Goal: Task Accomplishment & Management: Use online tool/utility

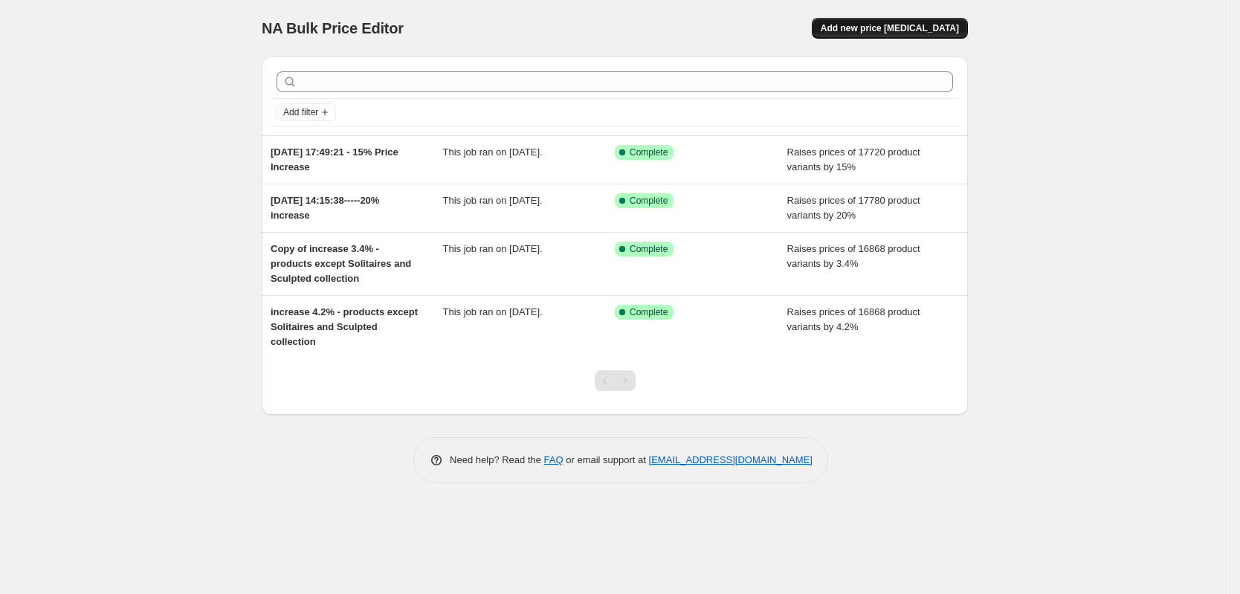
click at [916, 30] on span "Add new price [MEDICAL_DATA]" at bounding box center [890, 28] width 138 height 12
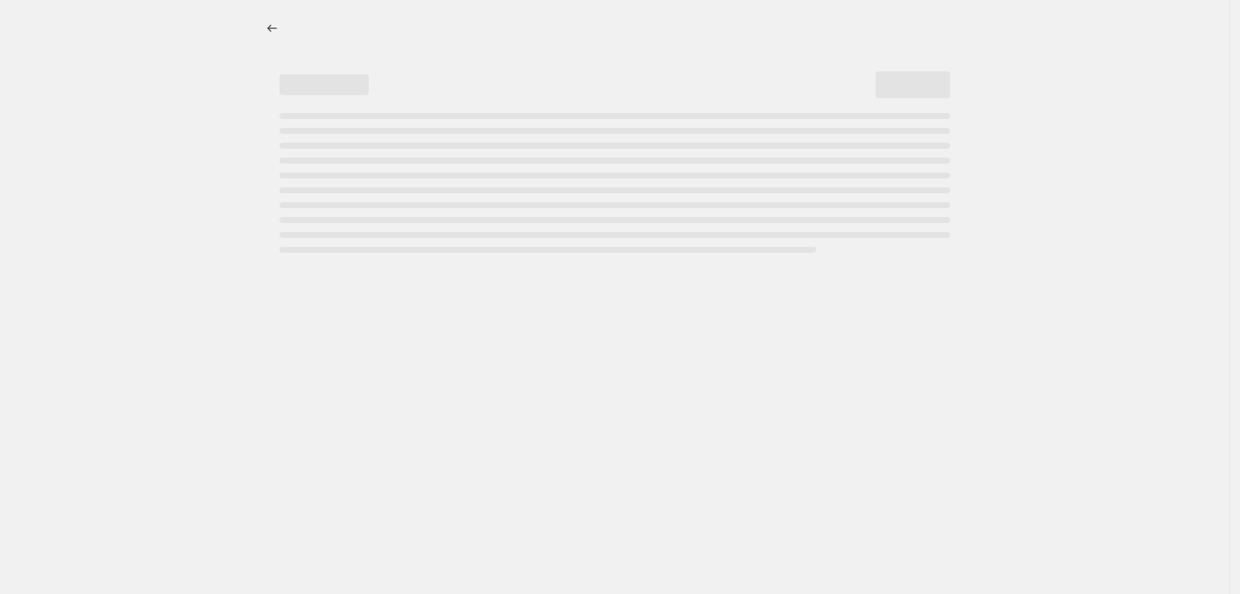
select select "percentage"
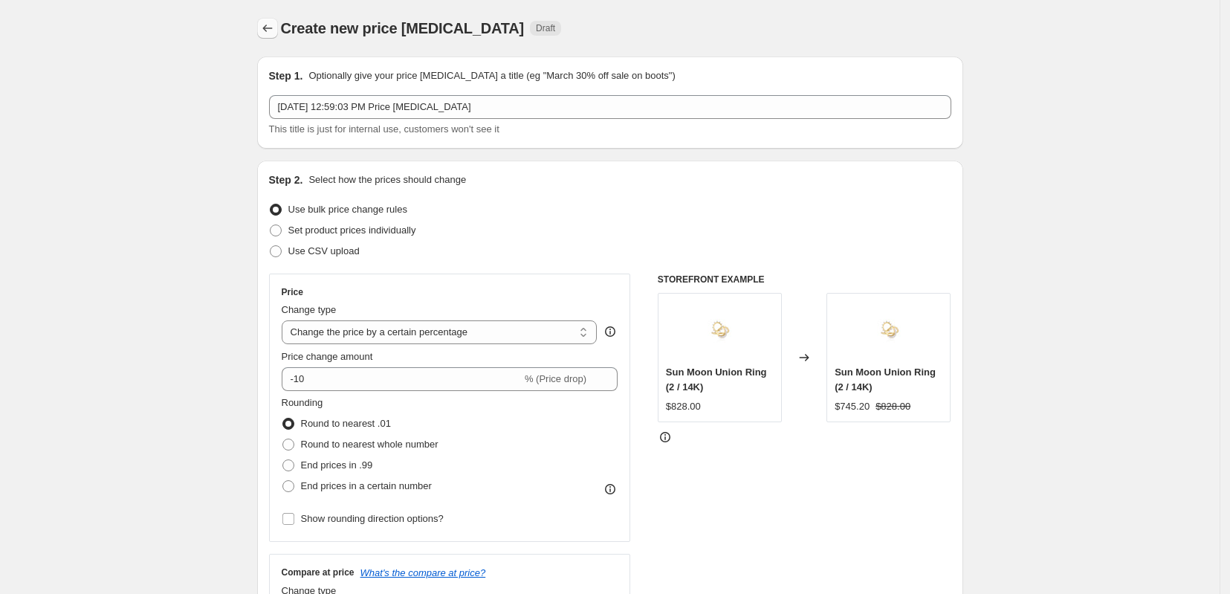
click at [273, 28] on icon "Price change jobs" at bounding box center [267, 28] width 15 height 15
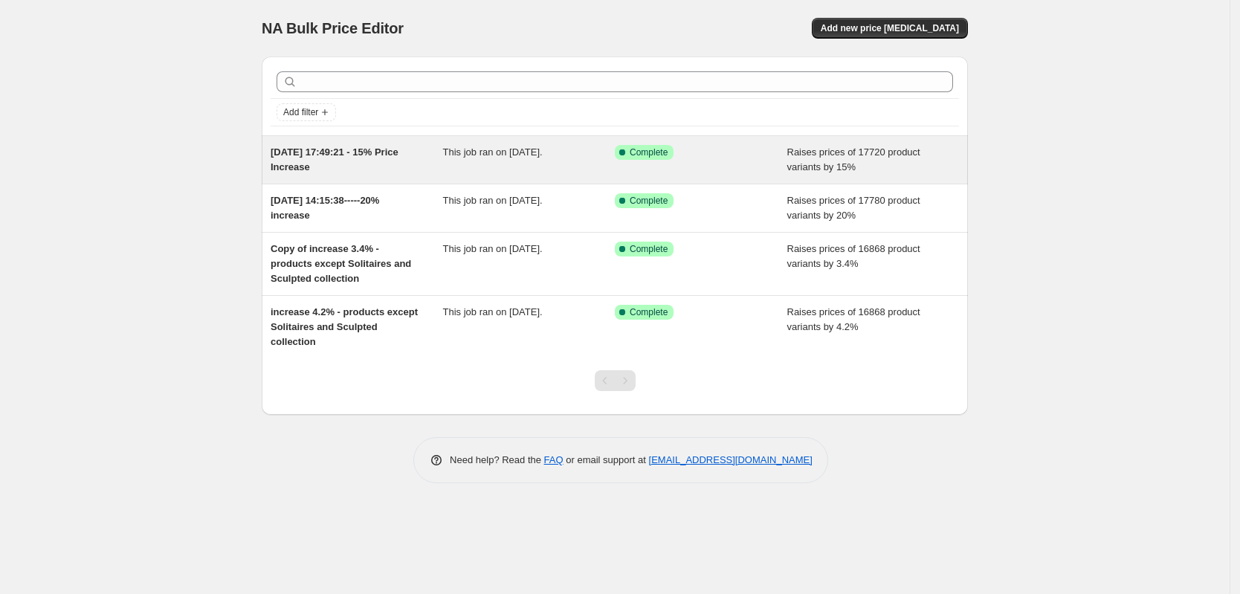
click at [361, 175] on div "[DATE] 17:49:21 - 15% Price Increase This job ran on [DATE]. Success Complete C…" at bounding box center [615, 160] width 706 height 48
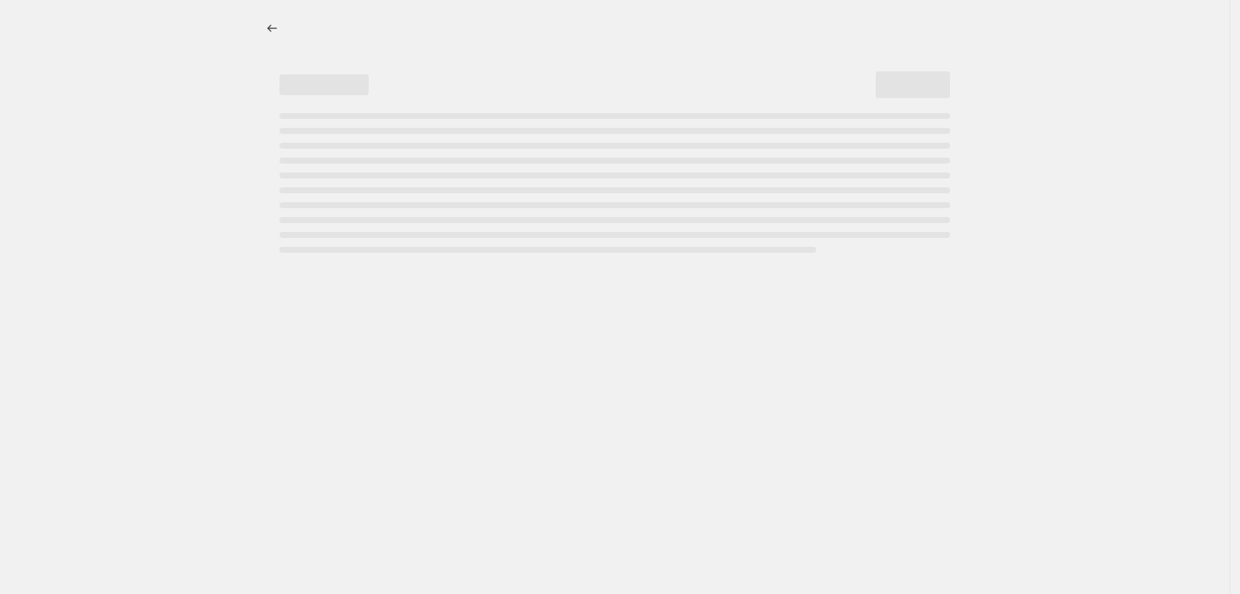
select select "percentage"
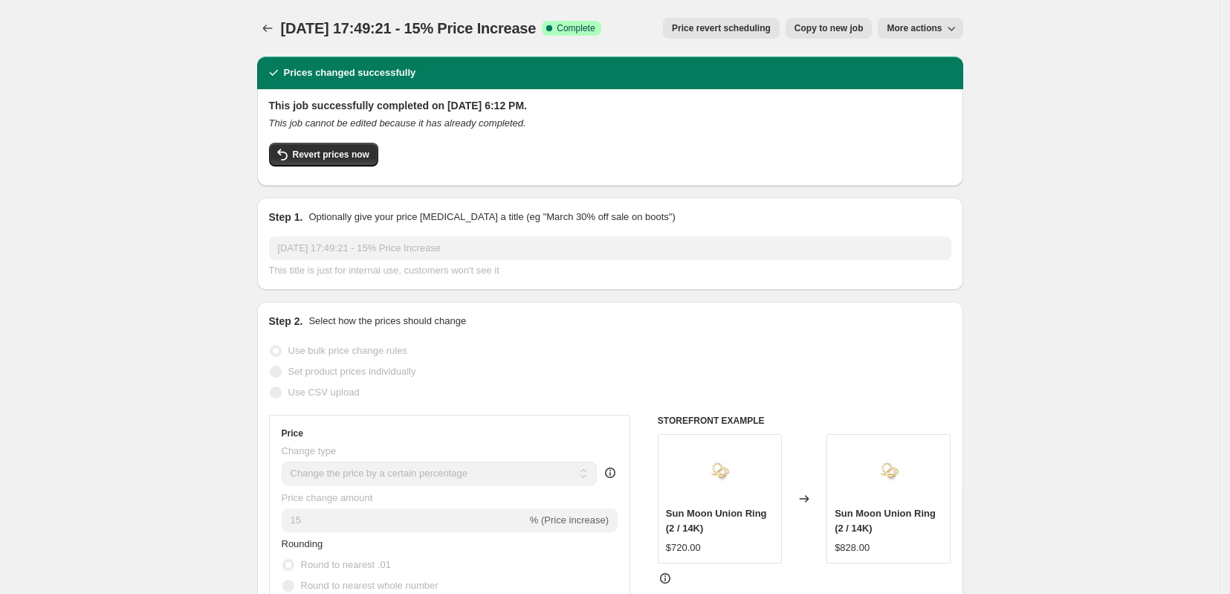
click at [910, 19] on button "More actions" at bounding box center [920, 28] width 85 height 21
click at [917, 59] on span "Export Recap CSV" at bounding box center [934, 59] width 81 height 11
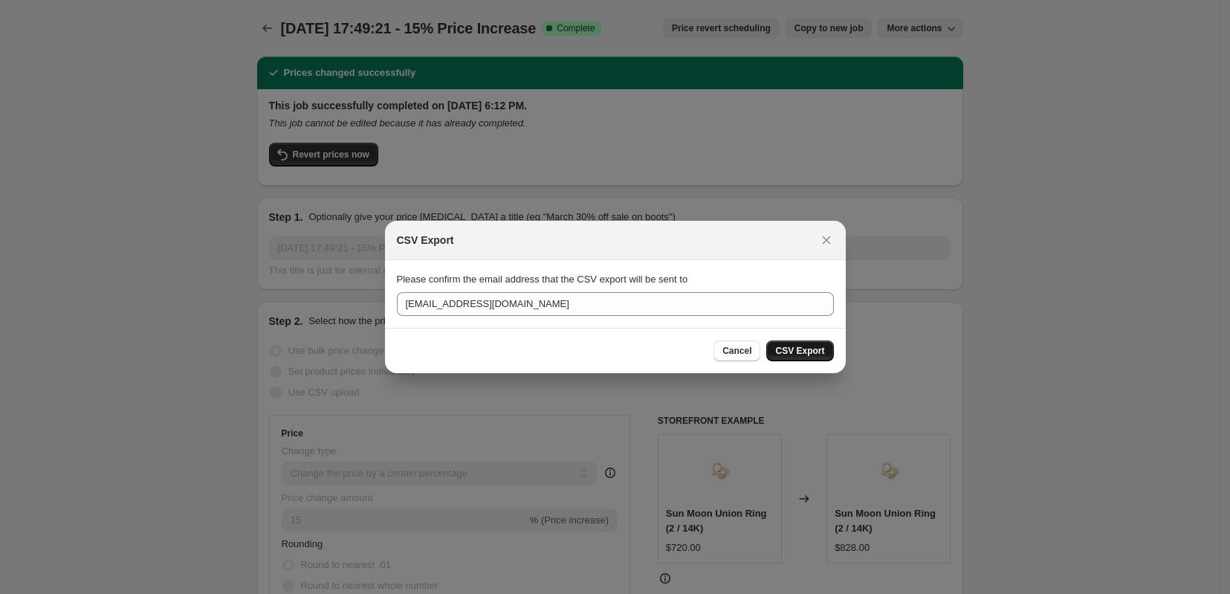
click at [816, 349] on span "CSV Export" at bounding box center [799, 351] width 49 height 12
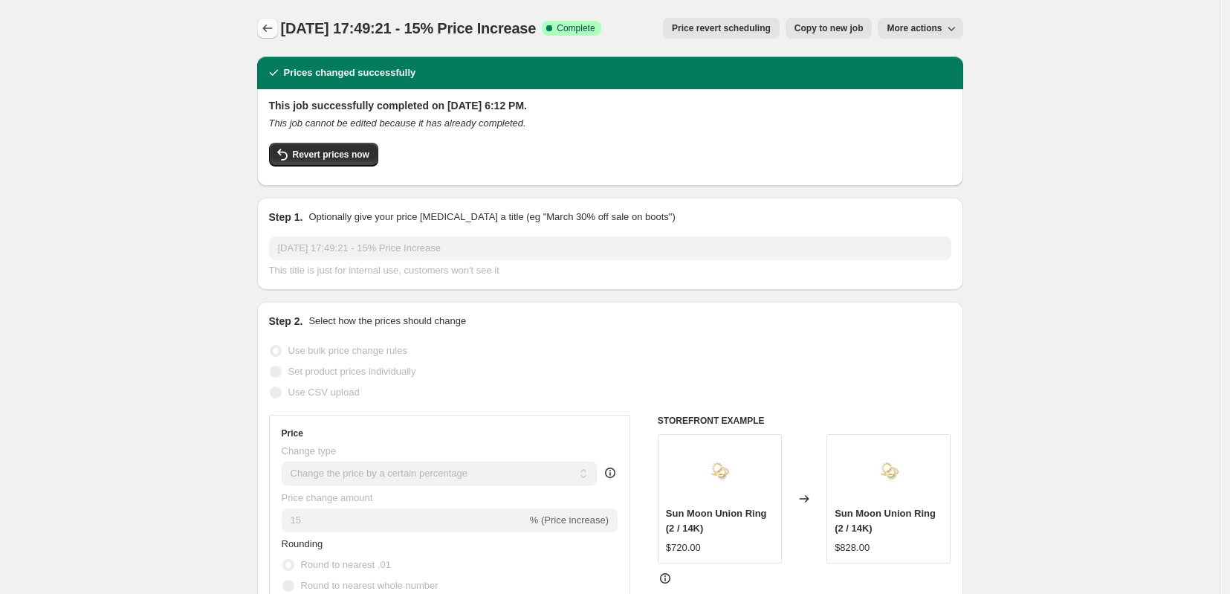
click at [274, 30] on icon "Price change jobs" at bounding box center [267, 28] width 15 height 15
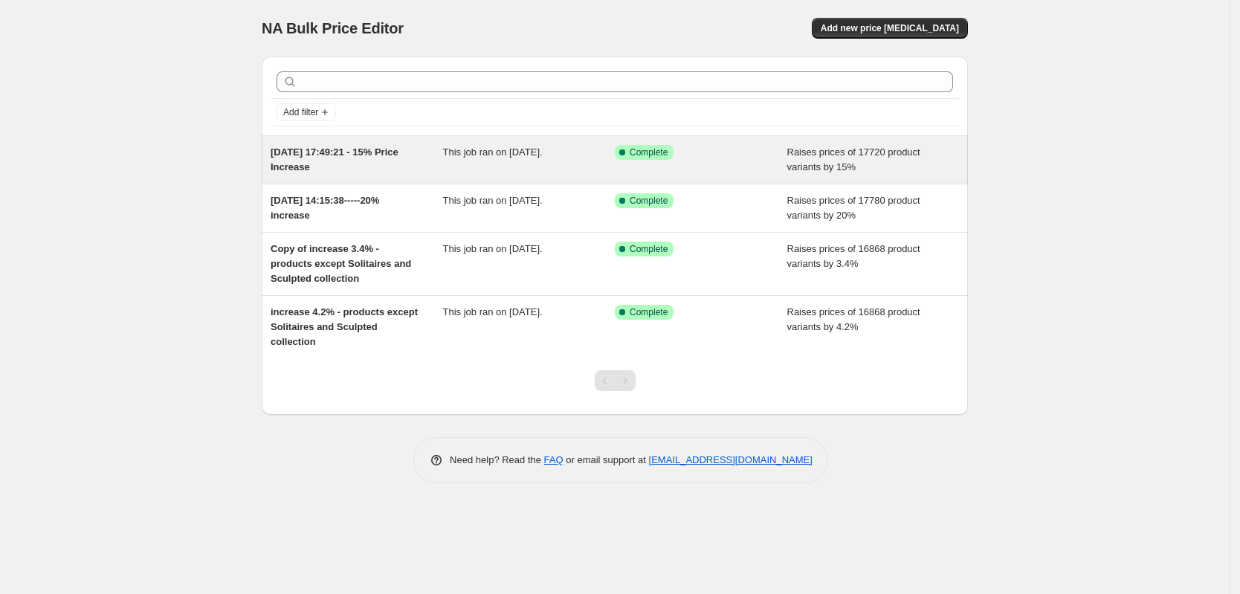
click at [389, 166] on div "[DATE] 17:49:21 - 15% Price Increase" at bounding box center [357, 160] width 172 height 30
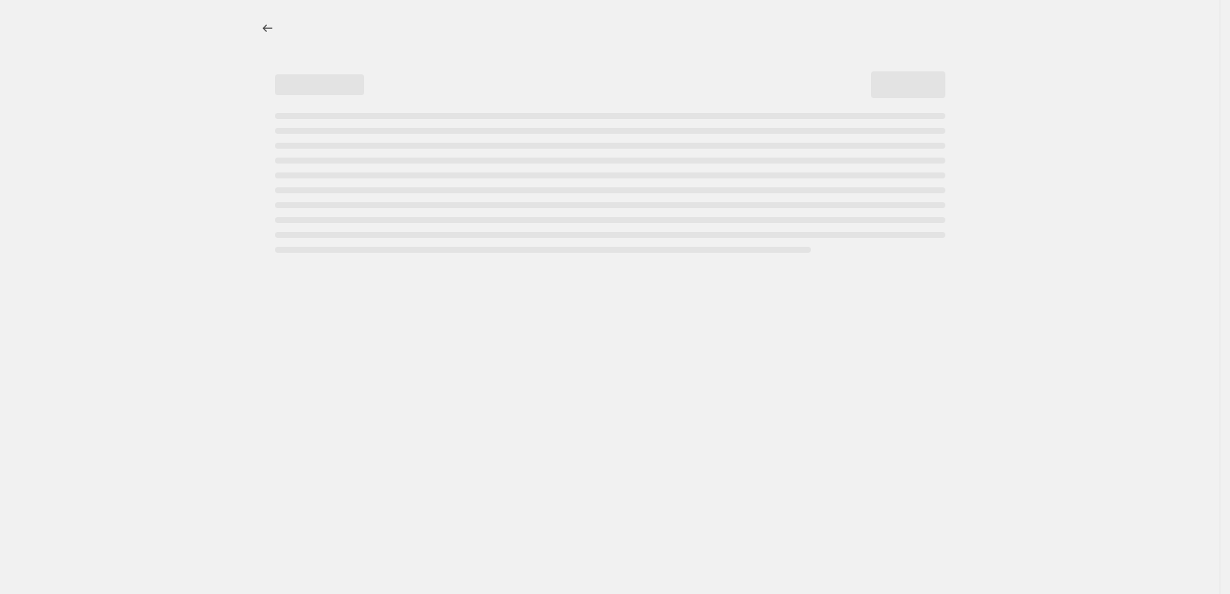
select select "percentage"
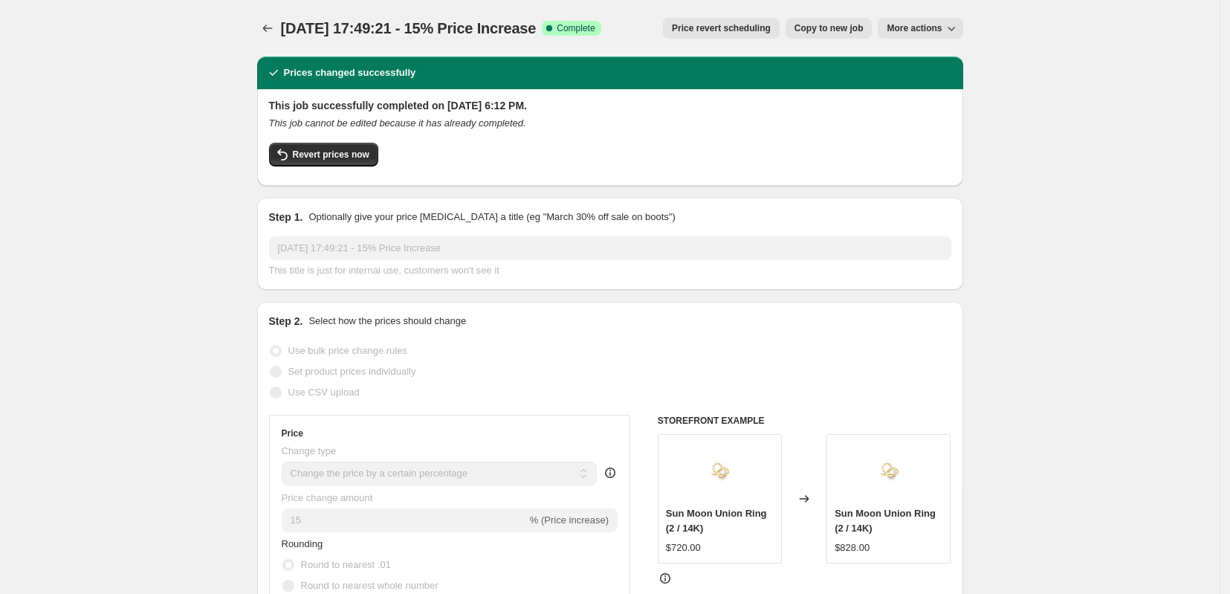
click at [929, 31] on span "More actions" at bounding box center [914, 28] width 55 height 12
click at [931, 58] on span "Export Recap CSV" at bounding box center [934, 59] width 81 height 11
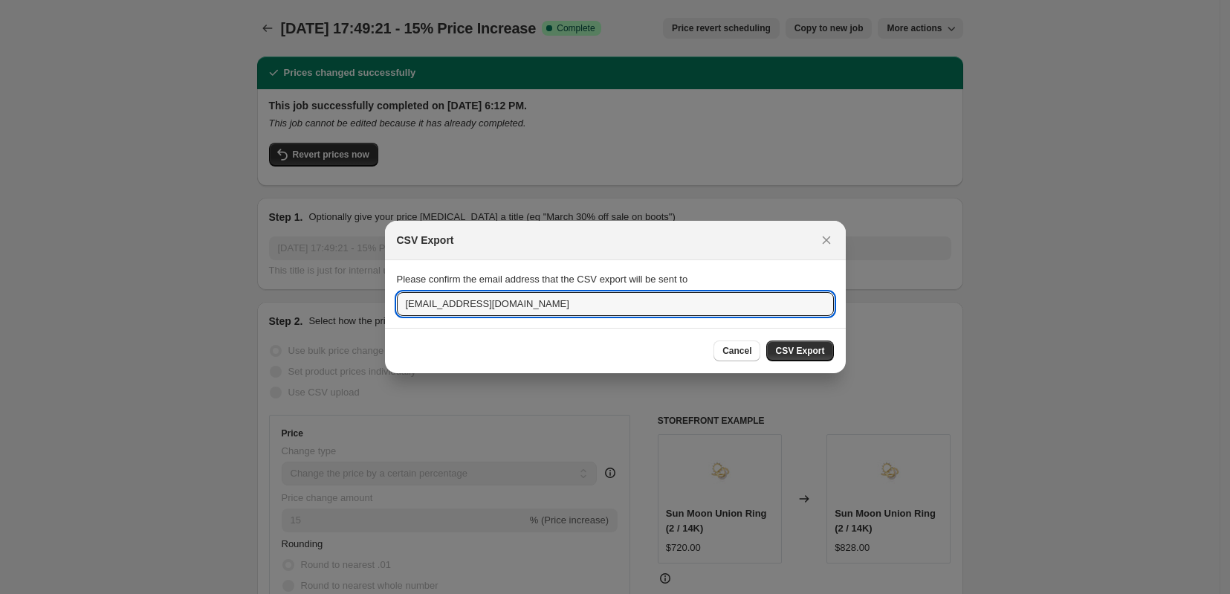
drag, startPoint x: 427, startPoint y: 307, endPoint x: 378, endPoint y: 308, distance: 48.3
type input "[EMAIL_ADDRESS][DOMAIN_NAME]"
click at [786, 349] on span "CSV Export" at bounding box center [799, 351] width 49 height 12
